Goal: Book appointment/travel/reservation

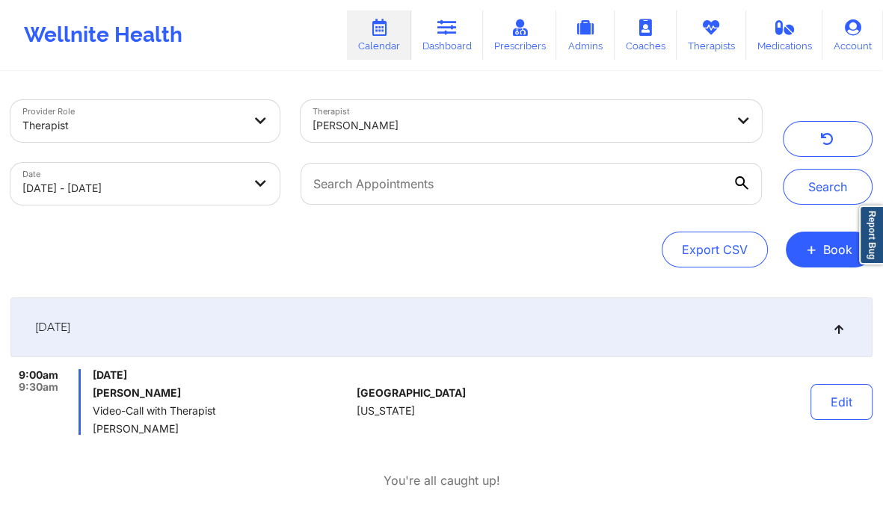
click at [371, 125] on div at bounding box center [519, 126] width 413 height 18
click at [371, 125] on div at bounding box center [504, 126] width 383 height 18
paste input "[PERSON_NAME]"
type input "[PERSON_NAME]"
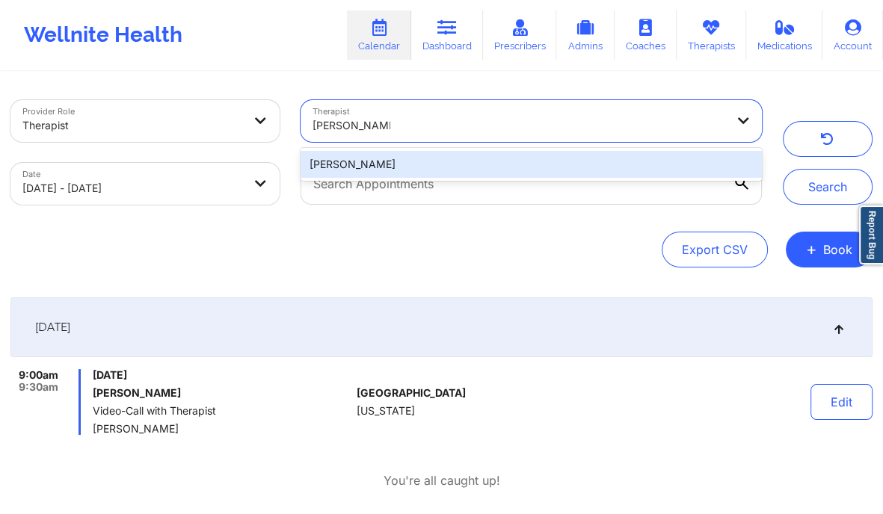
click at [371, 165] on div "[PERSON_NAME]" at bounding box center [532, 164] width 462 height 27
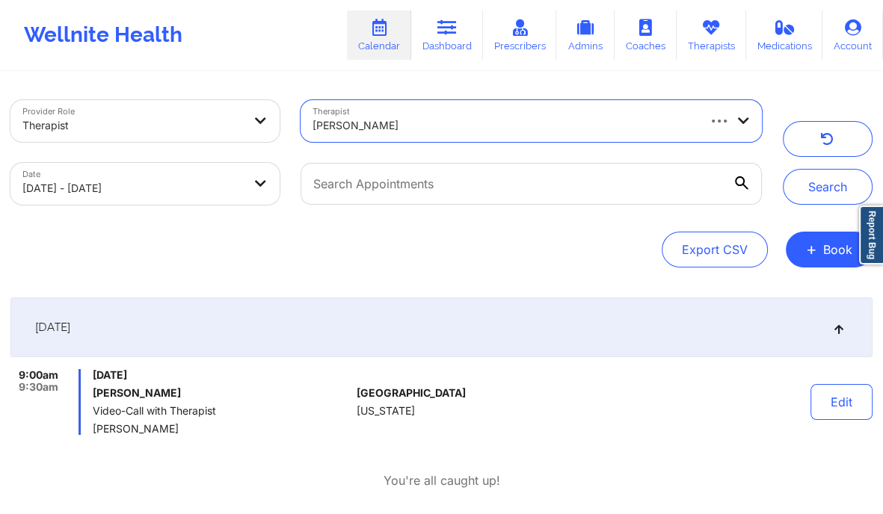
select select "2025-8"
select select "2025-9"
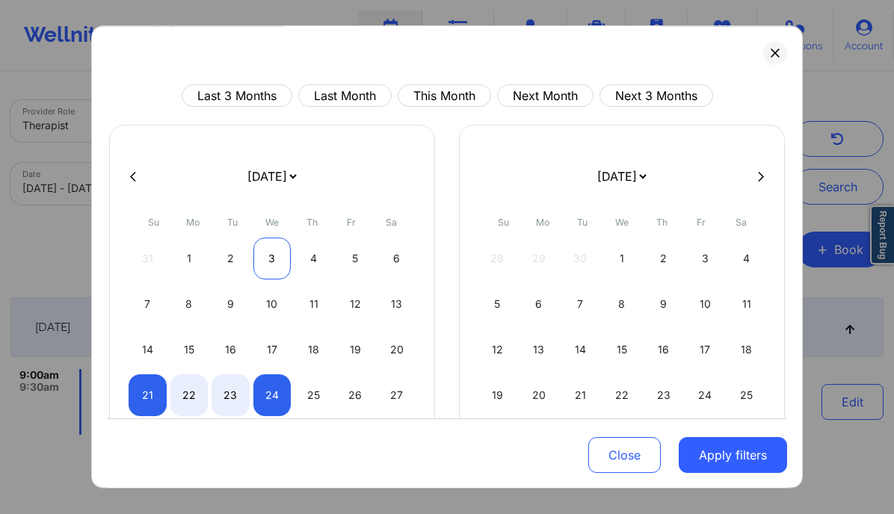
click at [275, 258] on div "3" at bounding box center [272, 259] width 38 height 42
select select "2025-8"
select select "2025-9"
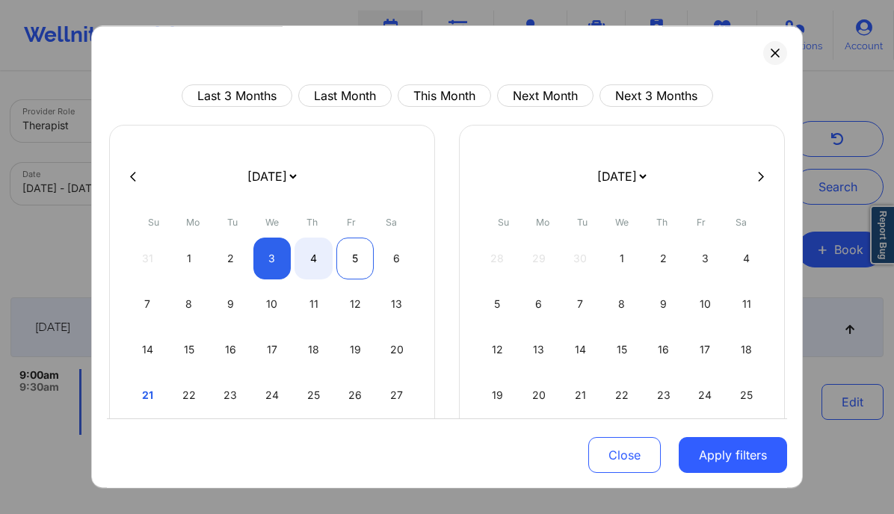
select select "2025-8"
select select "2025-9"
click at [353, 253] on div "5" at bounding box center [355, 259] width 38 height 42
select select "2025-8"
select select "2025-9"
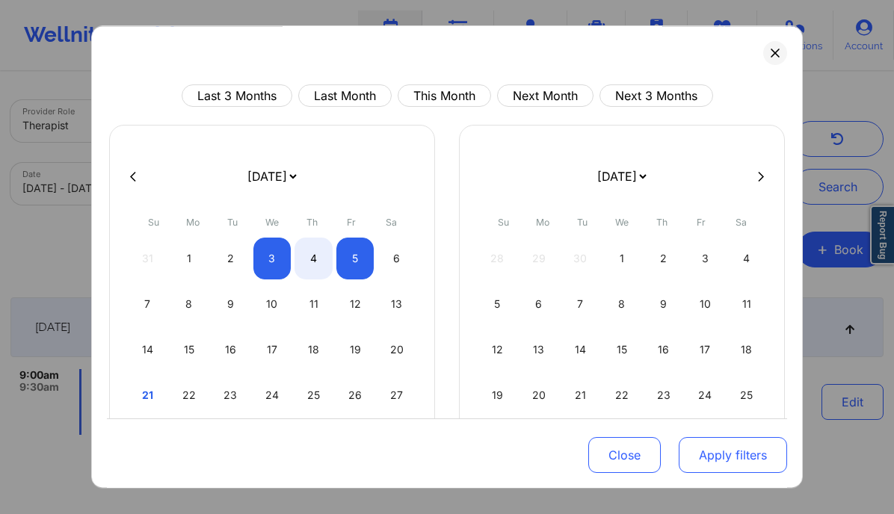
click at [709, 452] on button "Apply filters" at bounding box center [733, 455] width 108 height 36
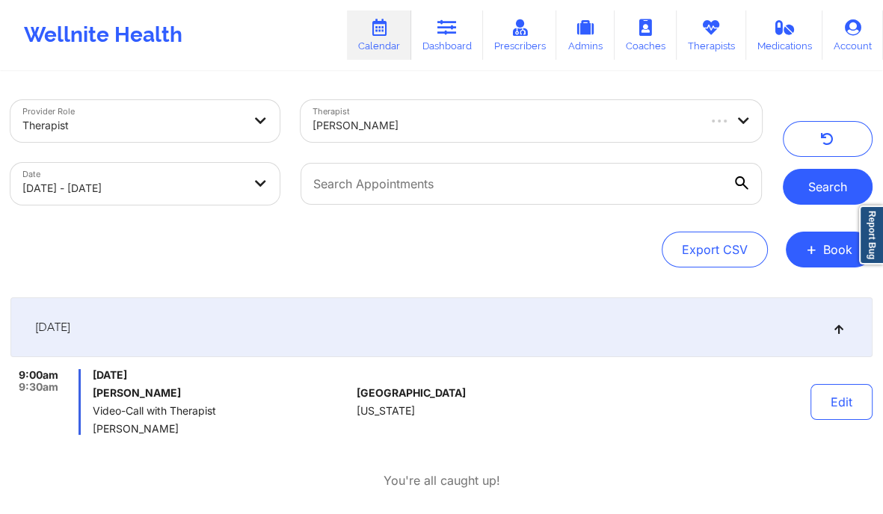
click at [843, 186] on button "Search" at bounding box center [828, 187] width 90 height 36
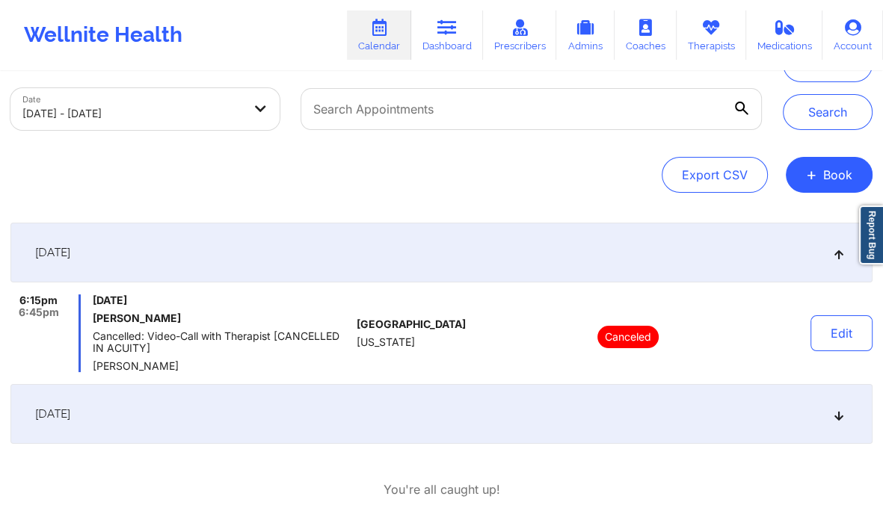
scroll to position [78, 0]
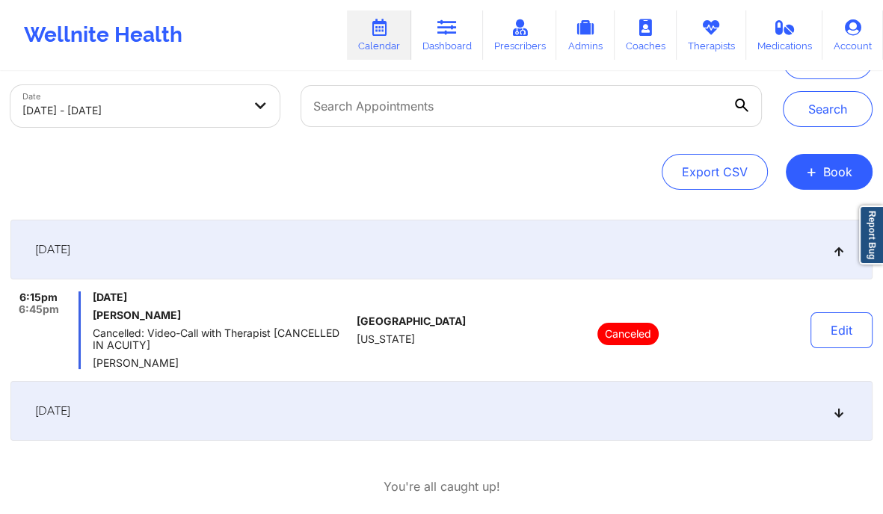
click at [829, 418] on div "[DATE]" at bounding box center [441, 411] width 862 height 60
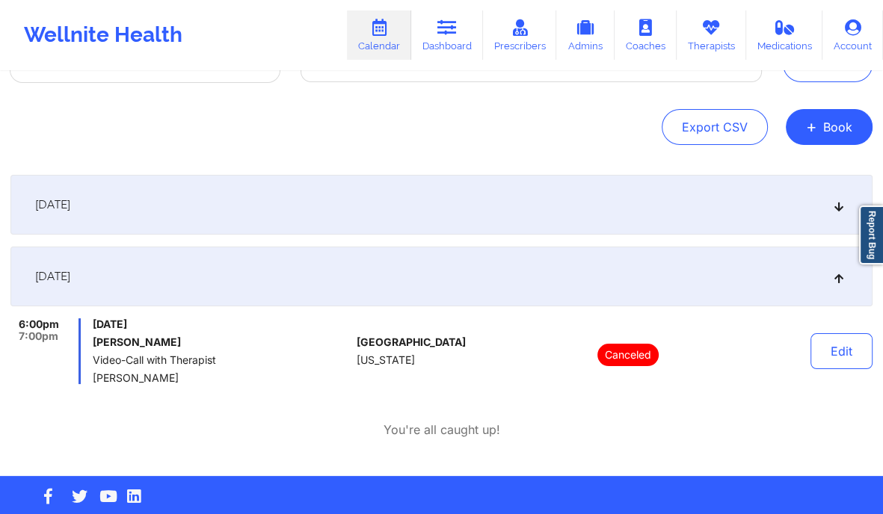
scroll to position [124, 0]
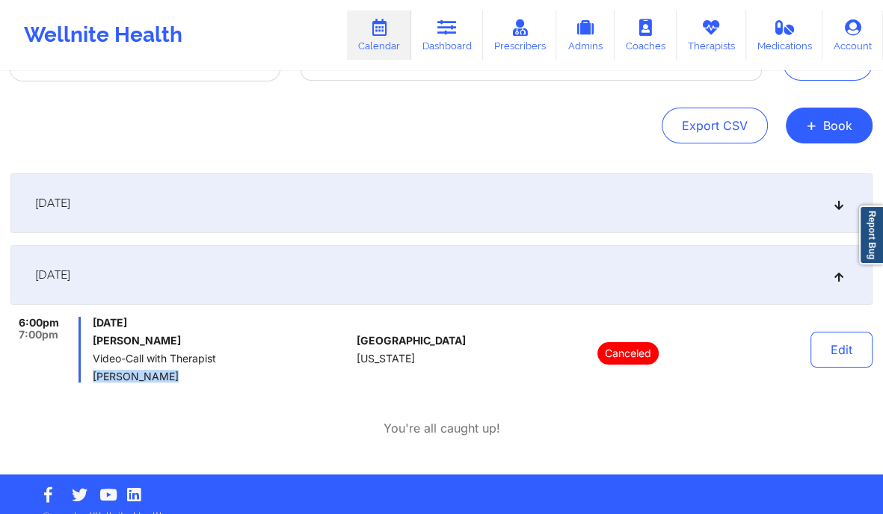
drag, startPoint x: 174, startPoint y: 376, endPoint x: 95, endPoint y: 378, distance: 79.3
click at [95, 378] on span "[PERSON_NAME]" at bounding box center [222, 377] width 258 height 12
drag, startPoint x: 179, startPoint y: 336, endPoint x: 93, endPoint y: 345, distance: 86.4
click at [93, 345] on h6 "[PERSON_NAME]" at bounding box center [222, 341] width 258 height 12
copy h6 "[PERSON_NAME]"
